Goal: Transaction & Acquisition: Purchase product/service

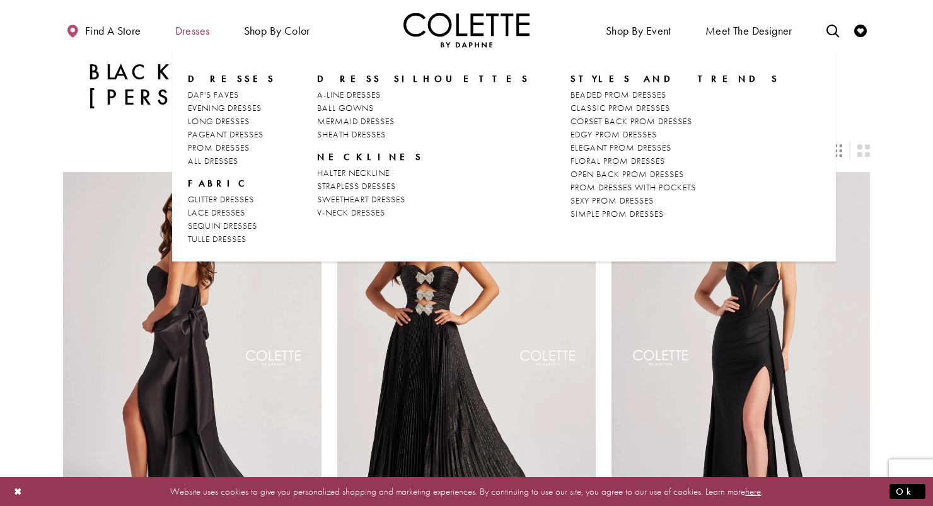
click at [203, 31] on span "Dresses" at bounding box center [192, 31] width 35 height 13
click at [197, 30] on span "Dresses" at bounding box center [192, 31] width 35 height 13
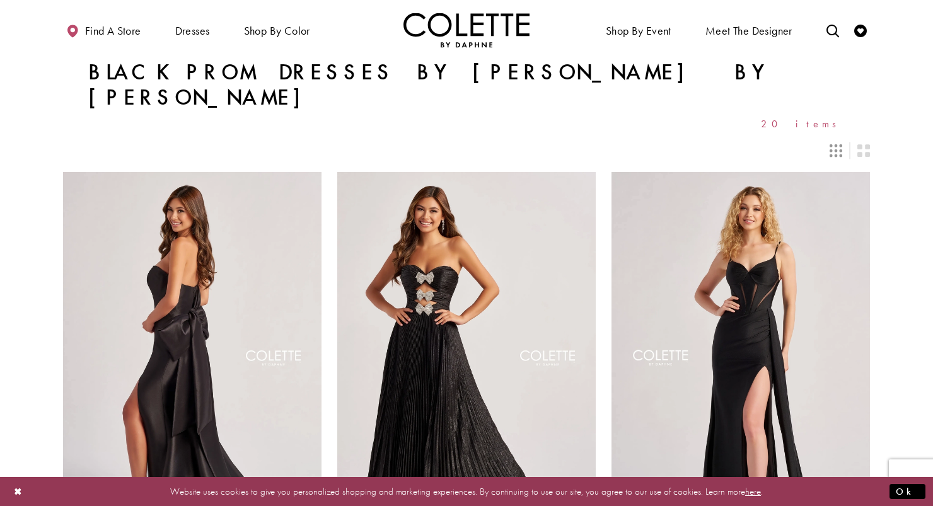
click at [841, 144] on icon "Switch layout to 3 columns" at bounding box center [836, 150] width 13 height 13
click at [832, 27] on icon "Toggle search" at bounding box center [833, 31] width 13 height 13
click at [791, 33] on input "Search" at bounding box center [768, 30] width 152 height 19
type input "*"
type input "****"
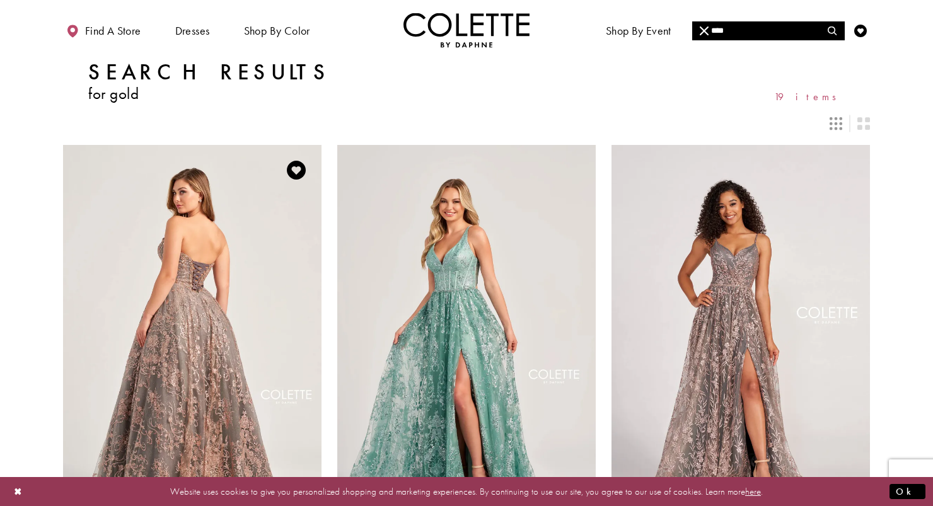
click at [202, 375] on img "Visit Colette by Daphne Style No. CL5101 Page" at bounding box center [192, 333] width 259 height 376
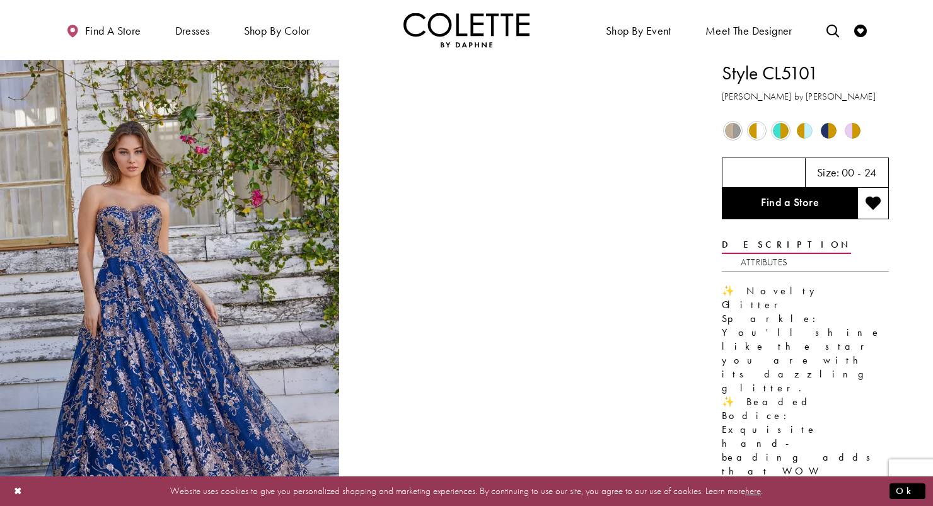
click at [823, 127] on span "Product color controls state depends on size chosen" at bounding box center [829, 131] width 16 height 16
click at [825, 129] on span "Product color controls state depends on size chosen" at bounding box center [829, 131] width 16 height 16
click at [831, 131] on span "Product color controls state depends on size chosen" at bounding box center [829, 131] width 16 height 16
click at [733, 129] on span "Product color controls state depends on size chosen" at bounding box center [733, 131] width 16 height 16
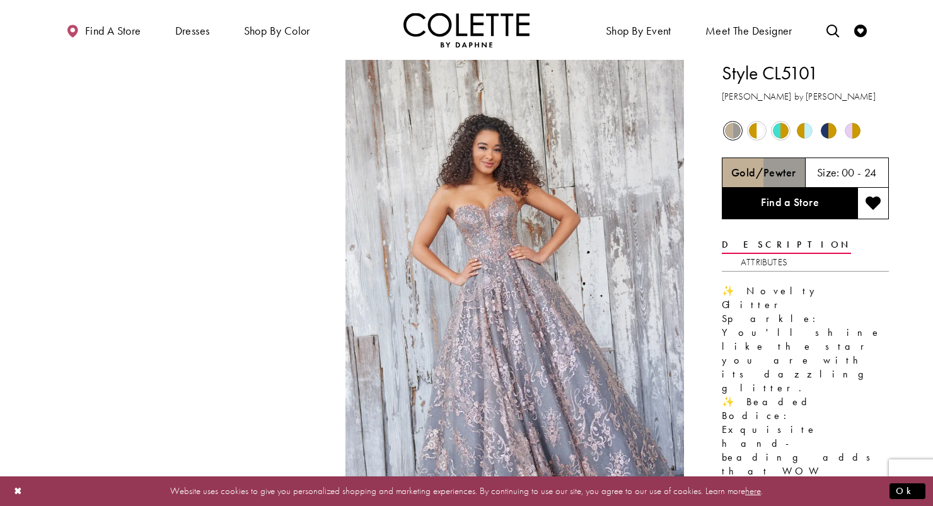
click at [758, 129] on span "Product color controls state depends on size chosen" at bounding box center [757, 131] width 16 height 16
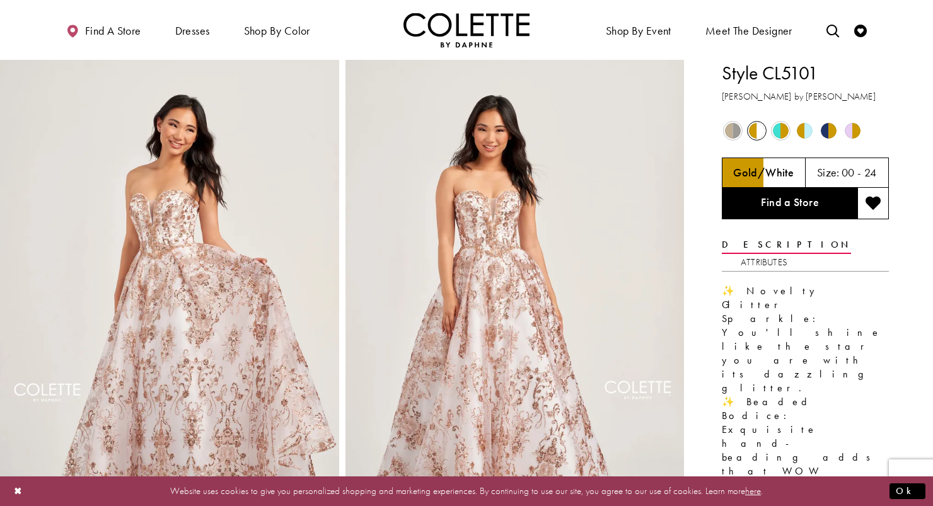
click at [778, 131] on span "Product color controls state depends on size chosen" at bounding box center [781, 131] width 16 height 16
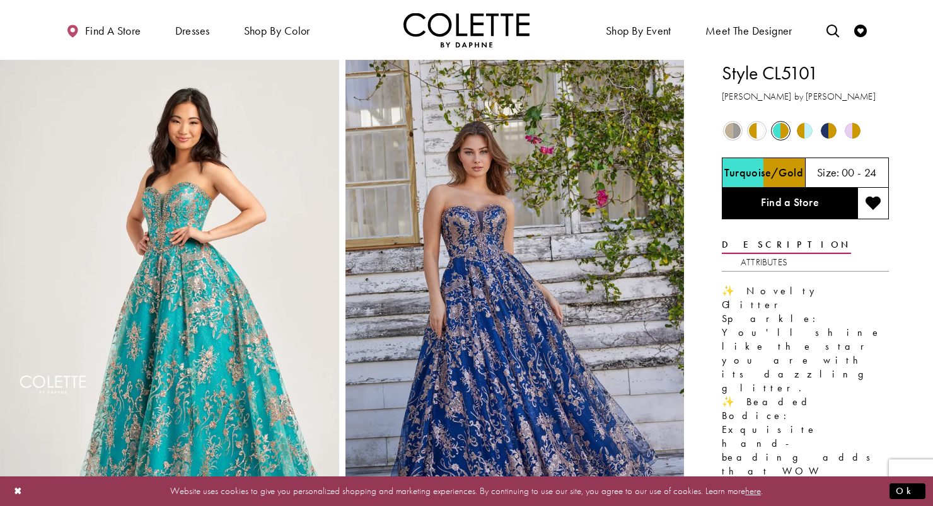
click at [803, 131] on span "Product color controls state depends on size chosen" at bounding box center [805, 131] width 16 height 16
click at [824, 128] on span "Product color controls state depends on size chosen" at bounding box center [829, 131] width 16 height 16
click at [857, 131] on span "Product color controls state depends on size chosen" at bounding box center [853, 131] width 16 height 16
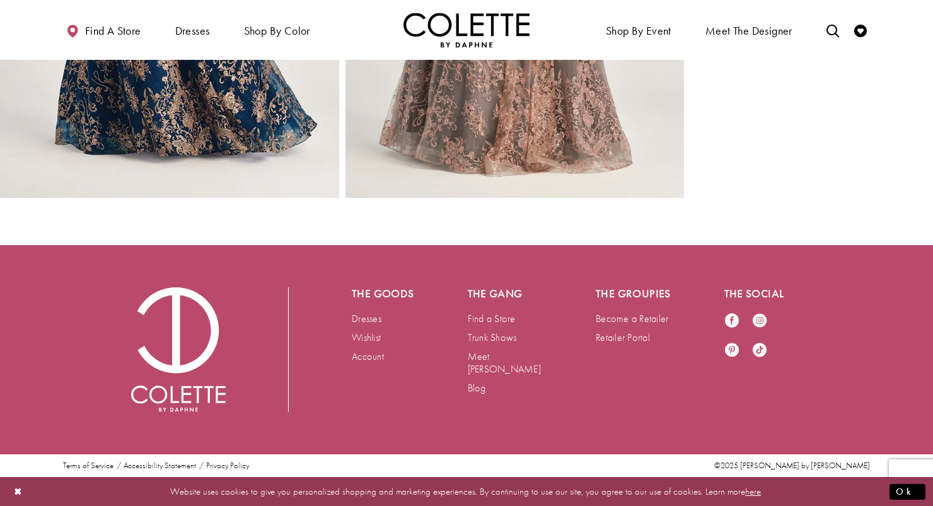
scroll to position [2058, 0]
